Goal: Task Accomplishment & Management: Manage account settings

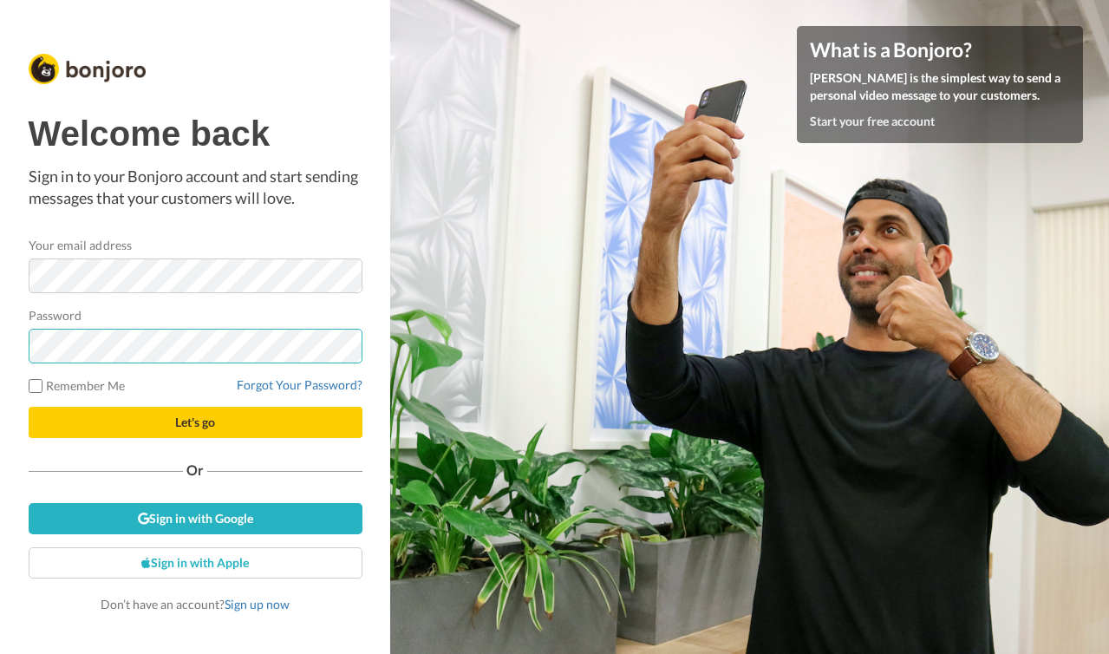
click at [195, 422] on button "Let's go" at bounding box center [196, 422] width 334 height 31
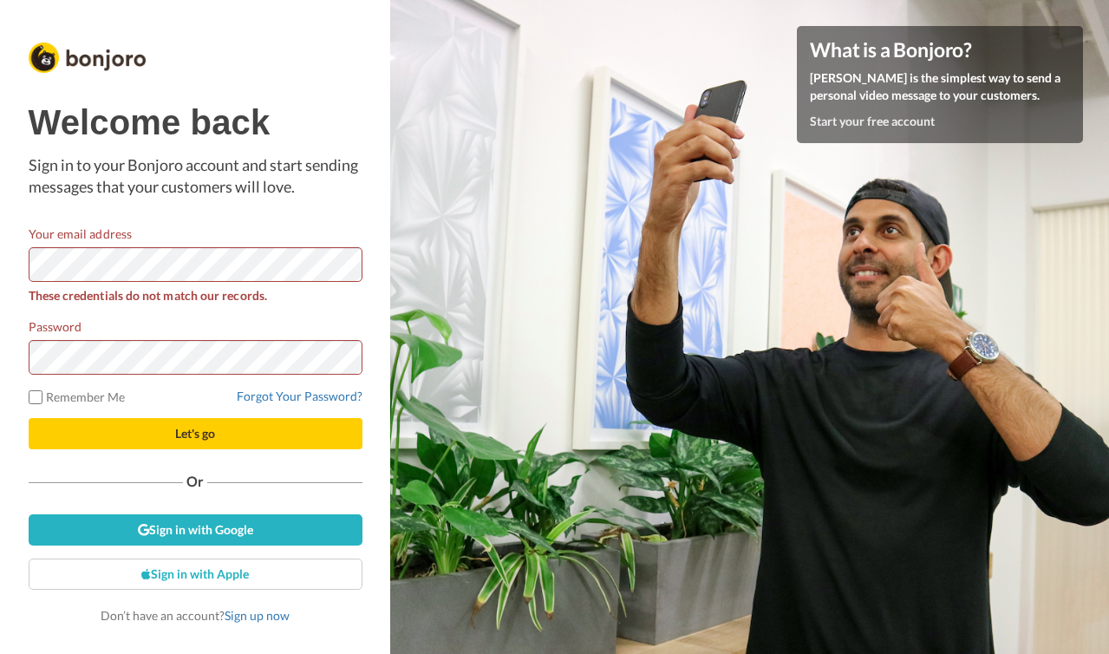
click at [224, 215] on div "Welcome back Sign in to your Bonjoro account and start sending messages that yo…" at bounding box center [196, 363] width 334 height 521
click at [0, 264] on html "Welcome back Sign in to your Bonjoro account and start sending messages that yo…" at bounding box center [554, 327] width 1109 height 654
click at [326, 321] on div "Password" at bounding box center [196, 345] width 334 height 57
click at [300, 395] on link "Forgot Your Password?" at bounding box center [300, 395] width 126 height 15
